Goal: Task Accomplishment & Management: Use online tool/utility

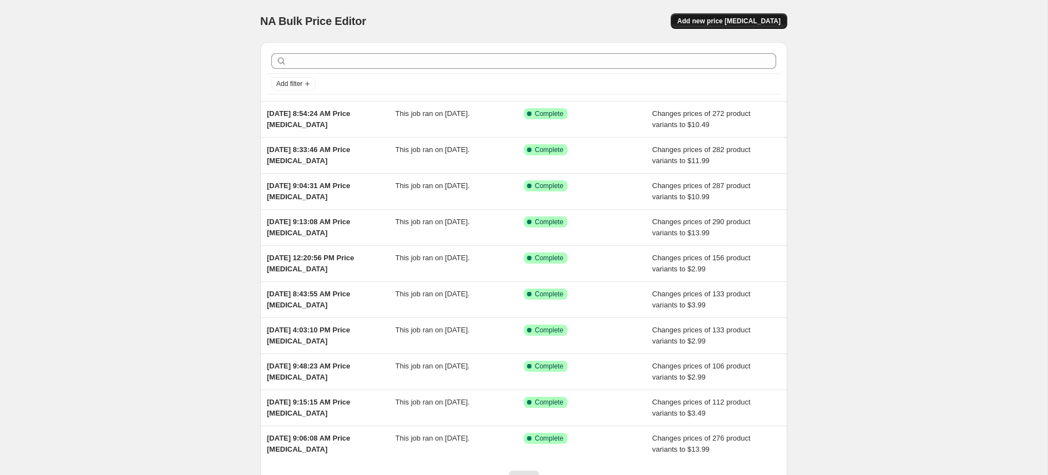
click at [733, 21] on span "Add new price [MEDICAL_DATA]" at bounding box center [728, 21] width 103 height 9
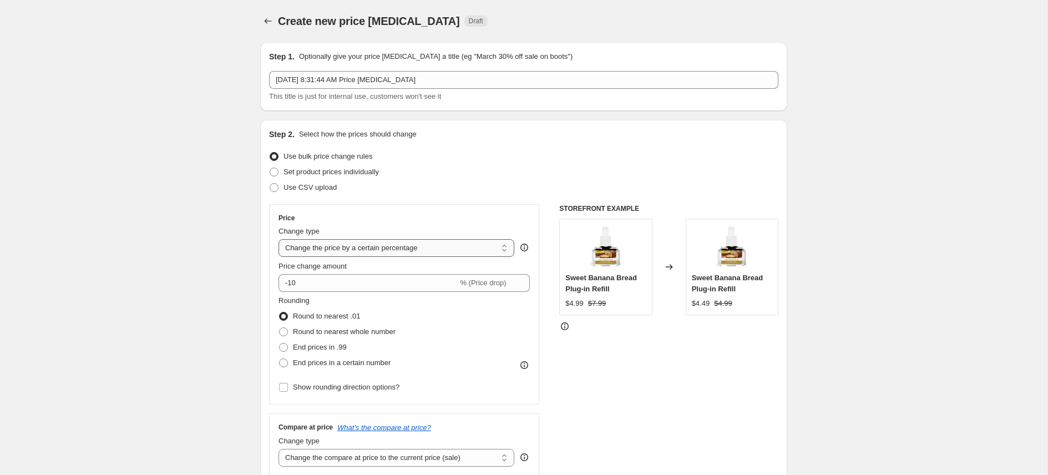
click at [364, 251] on select "Change the price to a certain amount Change the price by a certain amount Chang…" at bounding box center [396, 248] width 236 height 18
select select "to"
click at [278, 239] on select "Change the price to a certain amount Change the price by a certain amount Chang…" at bounding box center [396, 248] width 236 height 18
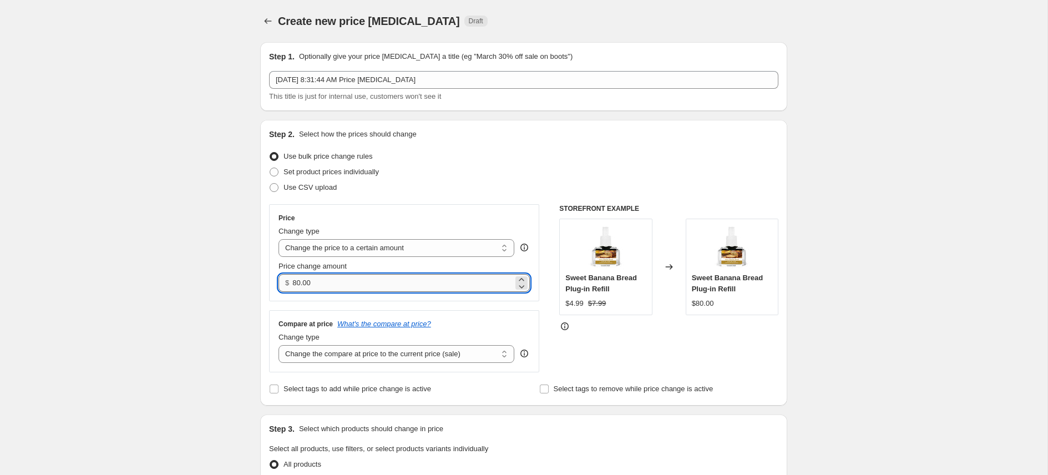
click at [362, 286] on input "80.00" at bounding box center [402, 283] width 220 height 18
type input "11.99"
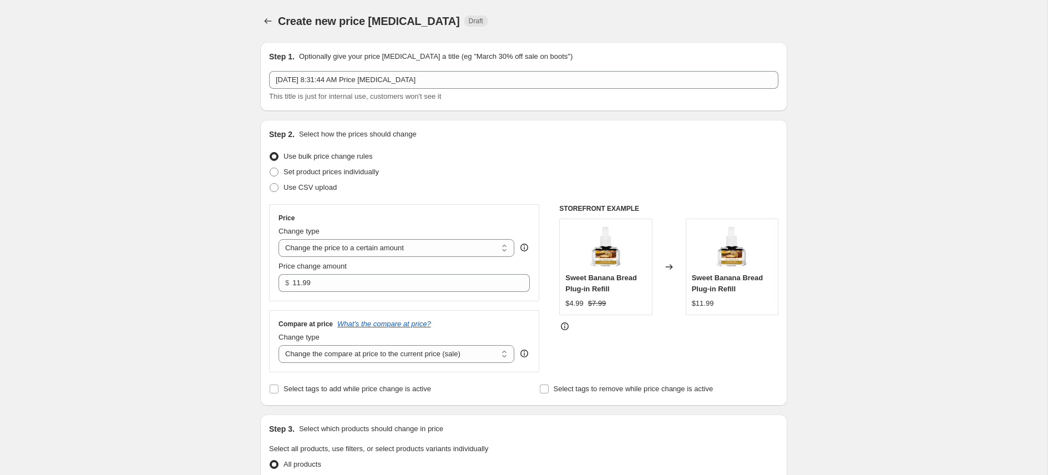
click at [477, 353] on select "Change the compare at price to the current price (sale) Change the compare at p…" at bounding box center [396, 354] width 236 height 18
select select "no_change"
click at [278, 345] on select "Change the compare at price to the current price (sale) Change the compare at p…" at bounding box center [396, 354] width 236 height 18
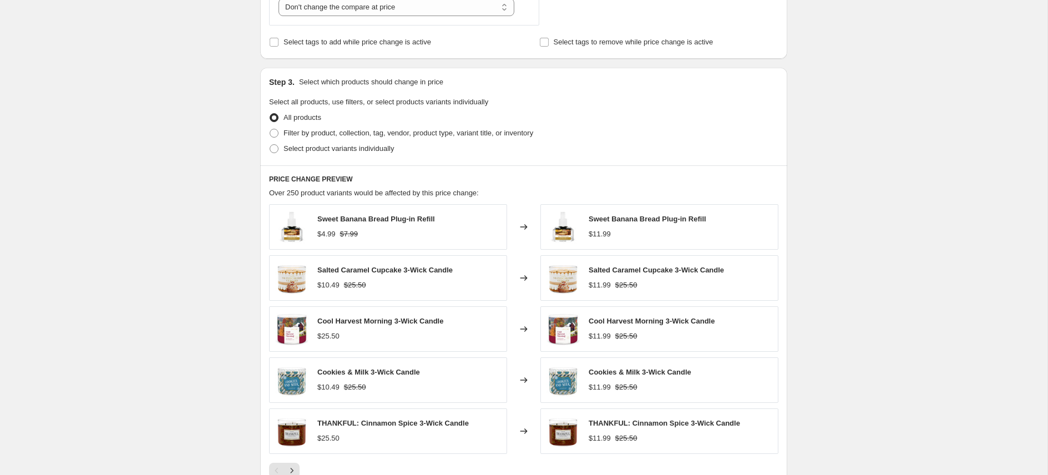
scroll to position [335, 0]
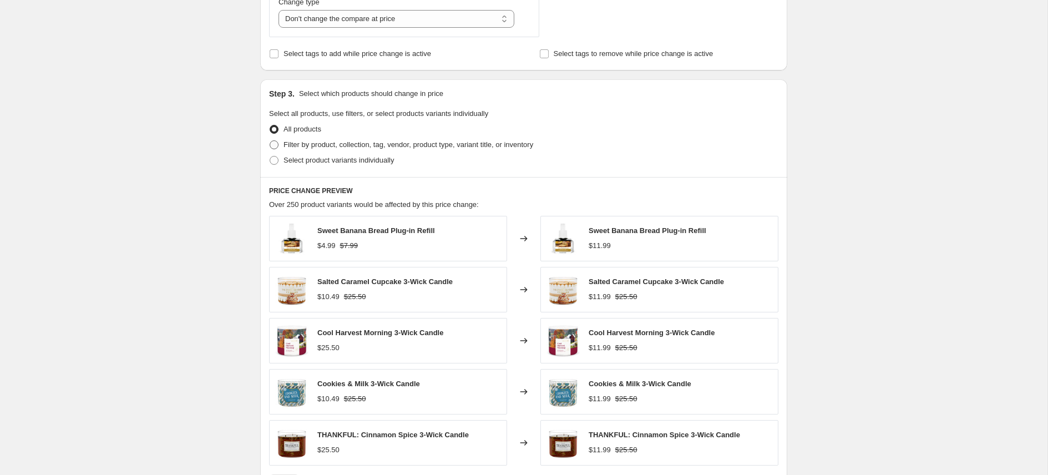
click at [277, 141] on span at bounding box center [274, 144] width 9 height 9
click at [270, 141] on input "Filter by product, collection, tag, vendor, product type, variant title, or inv…" at bounding box center [270, 140] width 1 height 1
radio input "true"
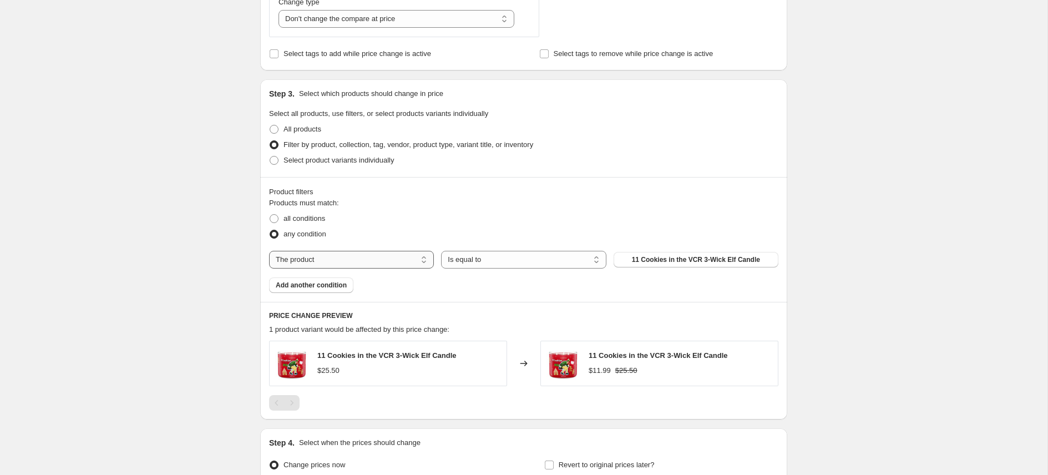
click at [401, 267] on select "The product The product's collection The product's tag The product's vendor The…" at bounding box center [351, 260] width 165 height 18
select select "collection"
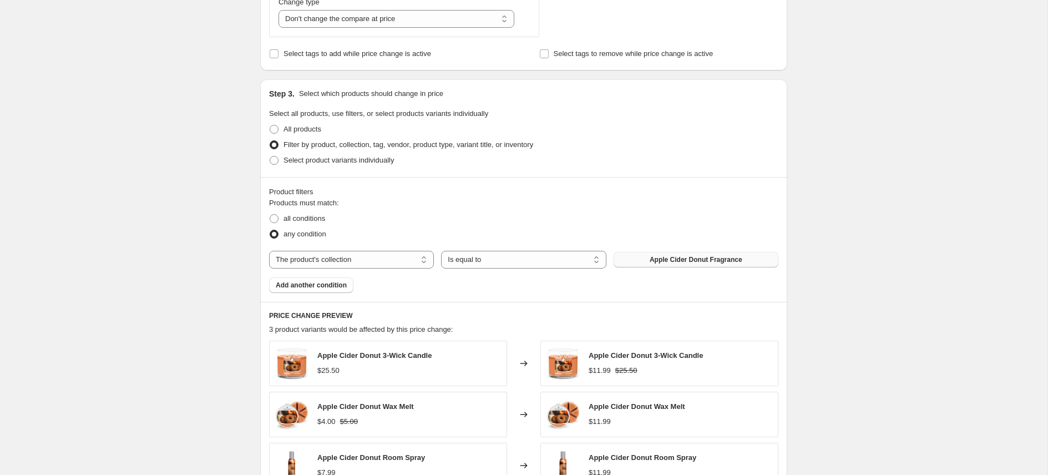
click at [677, 264] on button "Apple Cider Donut Fragrance" at bounding box center [696, 260] width 165 height 16
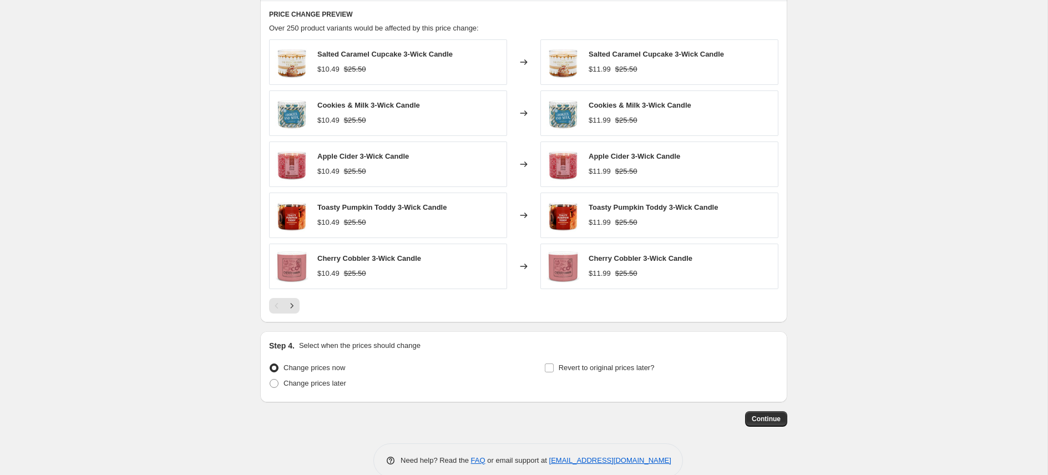
scroll to position [655, 0]
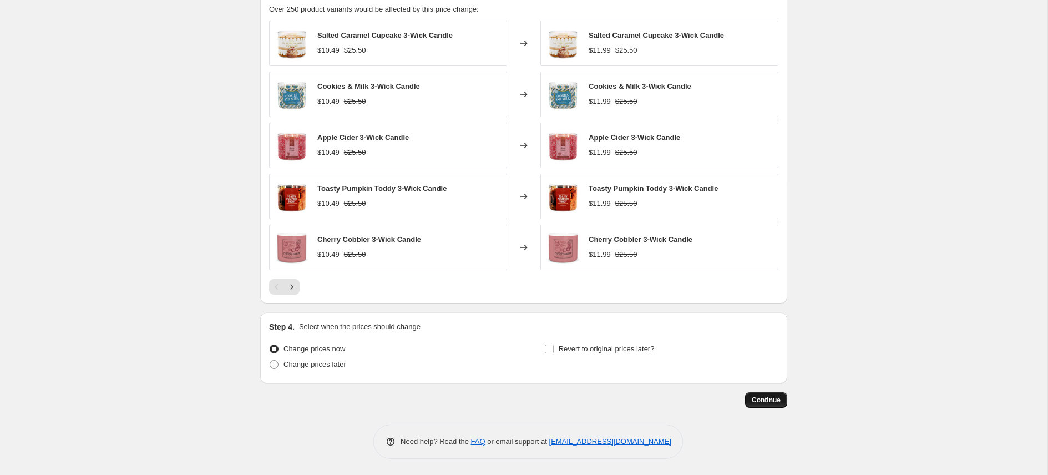
click at [775, 398] on span "Continue" at bounding box center [766, 400] width 29 height 9
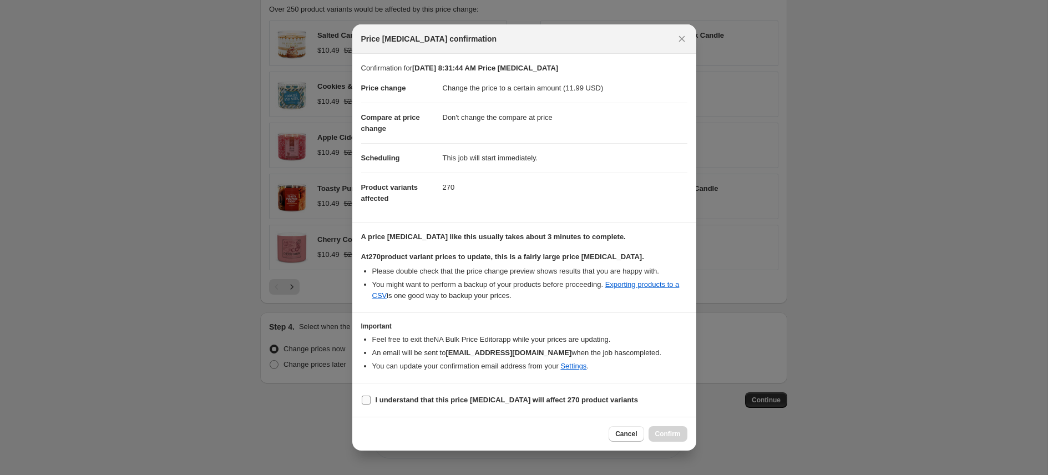
click at [367, 406] on label "I understand that this price [MEDICAL_DATA] will affect 270 product variants" at bounding box center [499, 400] width 277 height 16
click at [367, 404] on input "I understand that this price [MEDICAL_DATA] will affect 270 product variants" at bounding box center [366, 400] width 9 height 9
checkbox input "true"
click at [670, 442] on div "Cancel Confirm" at bounding box center [524, 434] width 344 height 34
click at [671, 438] on button "Confirm" at bounding box center [668, 434] width 39 height 16
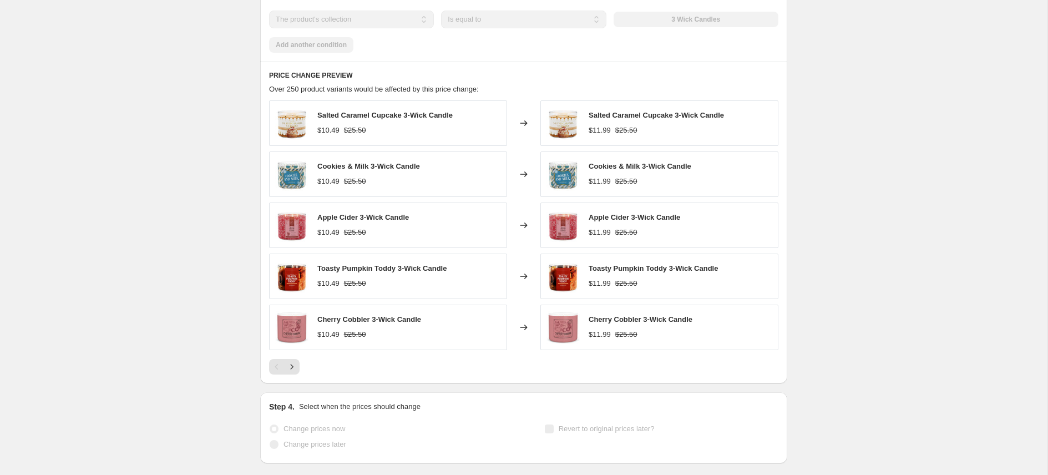
scroll to position [684, 0]
